Goal: Transaction & Acquisition: Book appointment/travel/reservation

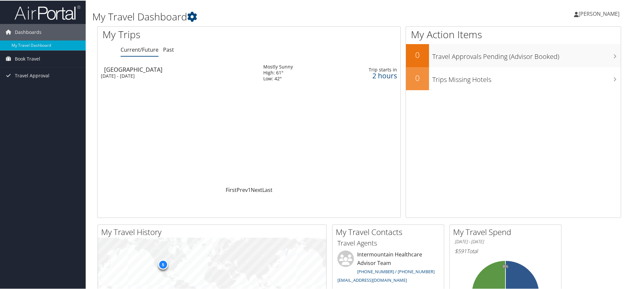
click at [139, 70] on div "[GEOGRAPHIC_DATA]" at bounding box center [180, 69] width 153 height 6
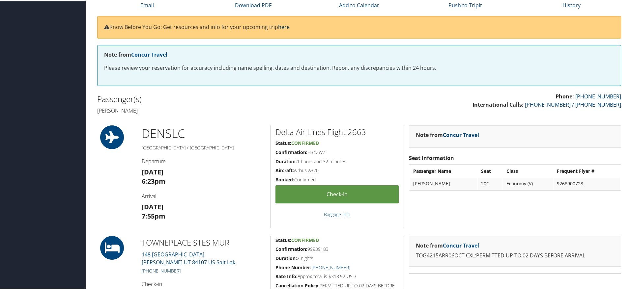
scroll to position [27, 0]
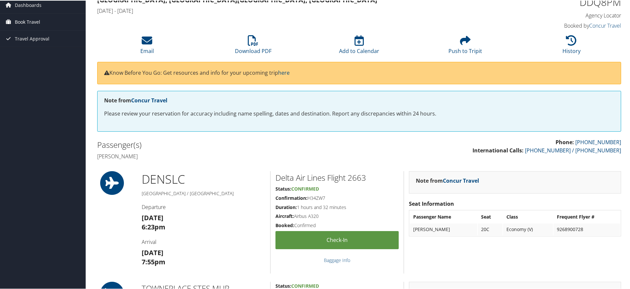
click at [38, 26] on span "Book Travel" at bounding box center [27, 21] width 25 height 16
click at [38, 44] on link "Book/Manage Online Trips" at bounding box center [43, 45] width 86 height 10
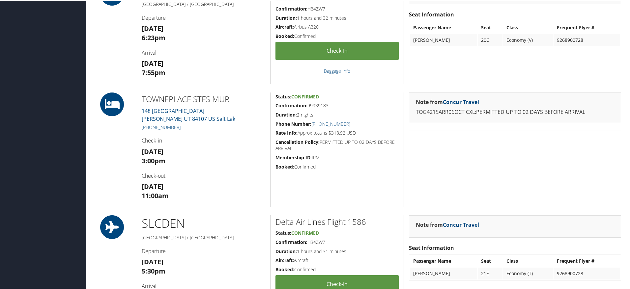
scroll to position [119, 0]
